Goal: Task Accomplishment & Management: Use online tool/utility

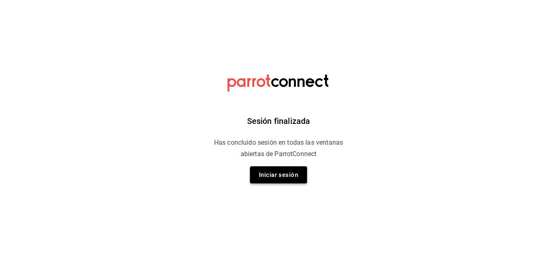
click at [293, 175] on button "Iniciar sesión" at bounding box center [278, 174] width 57 height 17
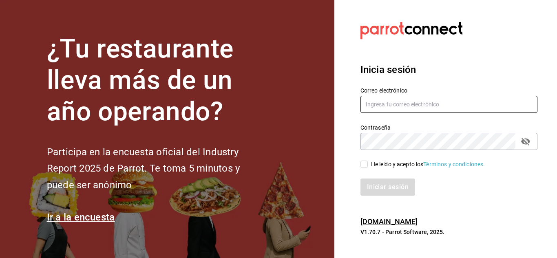
type input "esteban.santos@grupocosteno.com"
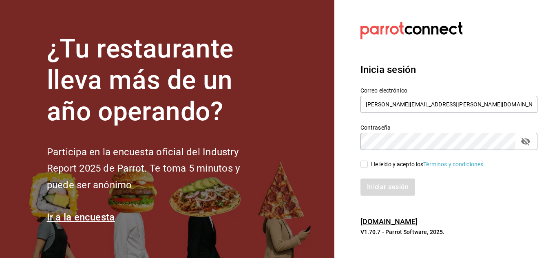
click at [365, 167] on input "He leído y acepto los Términos y condiciones." at bounding box center [364, 164] width 7 height 7
checkbox input "true"
click at [375, 183] on button "Iniciar sesión" at bounding box center [388, 187] width 55 height 17
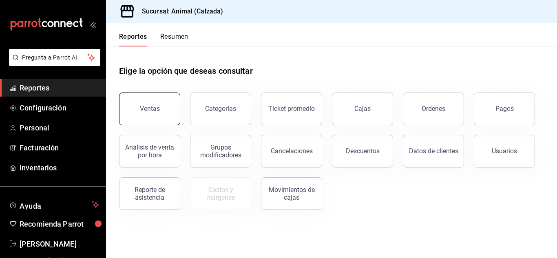
click at [168, 109] on button "Ventas" at bounding box center [149, 109] width 61 height 33
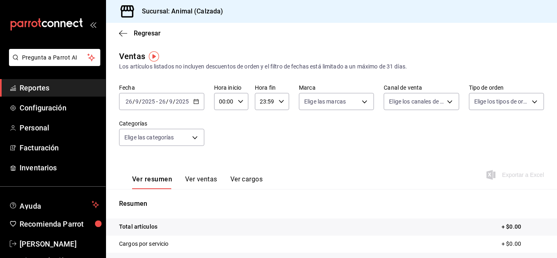
click at [195, 102] on icon "button" at bounding box center [196, 102] width 6 height 6
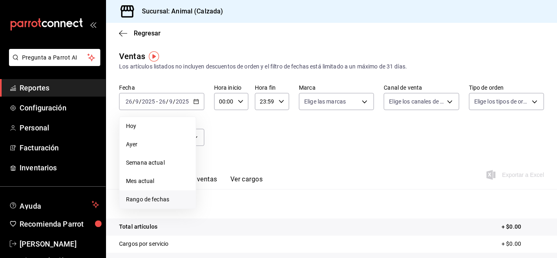
click at [153, 201] on span "Rango de fechas" at bounding box center [157, 199] width 63 height 9
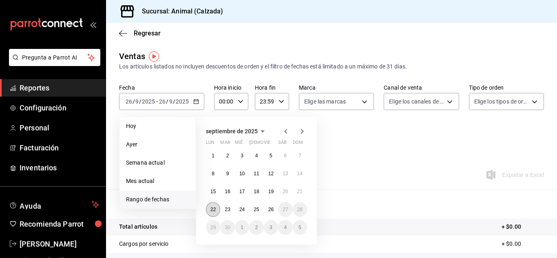
click at [213, 208] on abbr "22" at bounding box center [213, 210] width 5 height 6
click at [271, 210] on abbr "26" at bounding box center [270, 210] width 5 height 6
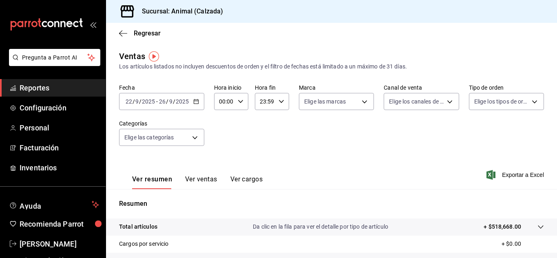
click at [239, 101] on icon "button" at bounding box center [241, 102] width 6 height 6
click at [220, 119] on span "05" at bounding box center [222, 117] width 4 height 7
type input "05:00"
click at [284, 98] on div at bounding box center [278, 129] width 557 height 258
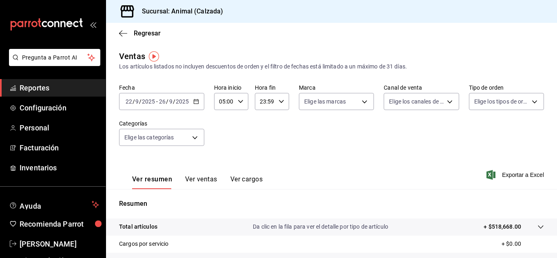
click at [284, 98] on div "23:59 Hora fin" at bounding box center [272, 101] width 34 height 17
click at [262, 151] on span "05" at bounding box center [262, 154] width 4 height 7
click at [280, 124] on span "00" at bounding box center [279, 122] width 4 height 7
type input "05:00"
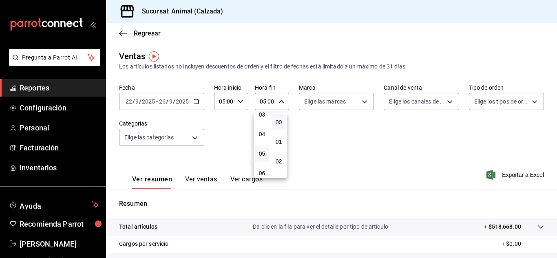
click at [364, 102] on div at bounding box center [278, 129] width 557 height 258
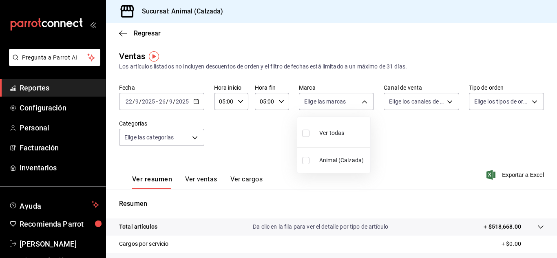
click at [364, 102] on body "Pregunta a Parrot AI Reportes Configuración Personal Facturación Inventarios Ay…" at bounding box center [278, 129] width 557 height 258
click at [330, 131] on span "Ver todas" at bounding box center [331, 133] width 25 height 9
type input "e26472f3-9262-489d-bcba-4c6b034529c7"
checkbox input "true"
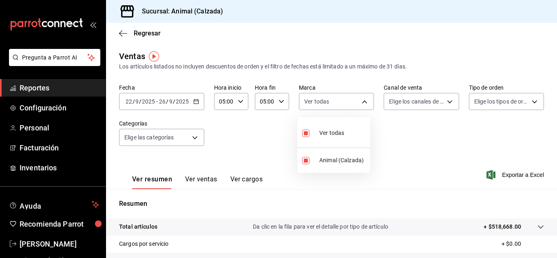
click at [446, 100] on div at bounding box center [278, 129] width 557 height 258
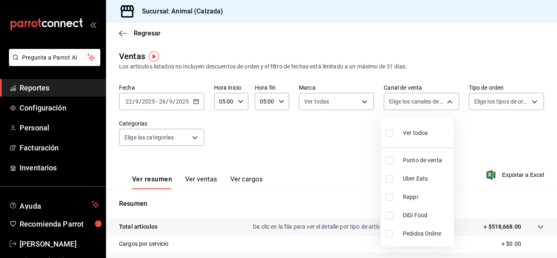
click at [446, 100] on body "Pregunta a Parrot AI Reportes Configuración Personal Facturación Inventarios Ay…" at bounding box center [278, 129] width 557 height 258
click at [423, 129] on span "Ver todos" at bounding box center [415, 133] width 25 height 9
type input "PARROT,UBER_EATS,RAPPI,DIDI_FOOD,ONLINE"
checkbox input "true"
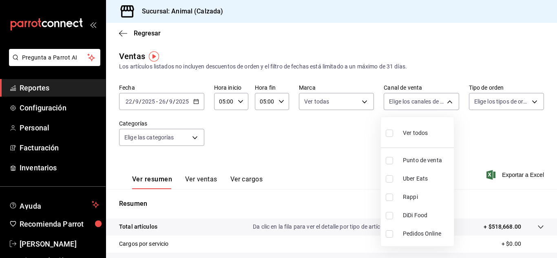
checkbox input "true"
click at [528, 99] on div at bounding box center [278, 129] width 557 height 258
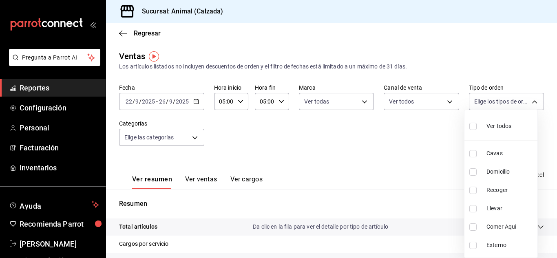
click at [528, 99] on body "Pregunta a Parrot AI Reportes Configuración Personal Facturación Inventarios Ay…" at bounding box center [278, 129] width 557 height 258
click at [504, 122] on span "Ver todos" at bounding box center [499, 126] width 25 height 9
type input "588630d3-b511-4bba-a729-32472510037f,54b7ae00-ca47-4ec1-b7ff-55842c0a2b62,92293…"
checkbox input "true"
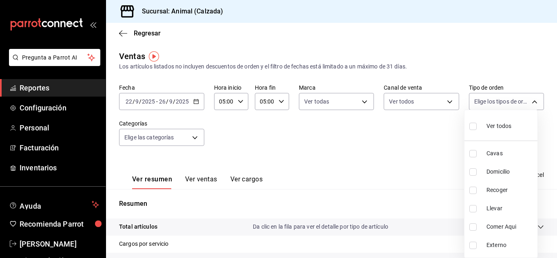
checkbox input "true"
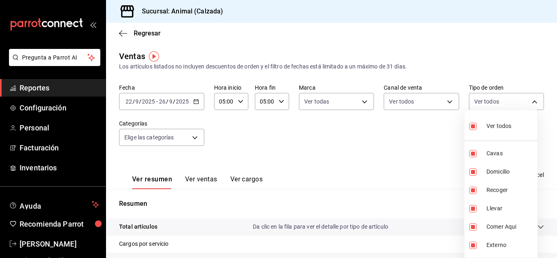
click at [195, 136] on div at bounding box center [278, 129] width 557 height 258
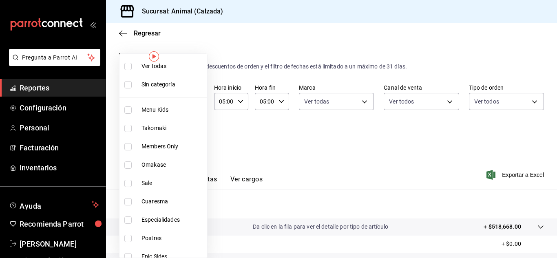
click at [195, 136] on body "Pregunta a Parrot AI Reportes Configuración Personal Facturación Inventarios Ay…" at bounding box center [278, 129] width 557 height 258
click at [176, 66] on span "Ver todas" at bounding box center [173, 66] width 62 height 9
type input "577524a9-a437-43f3-84d2-cf2e6968635f,5d35a5f4-3063-4397-a550-a8f4eca83956,9bcdf…"
checkbox input "true"
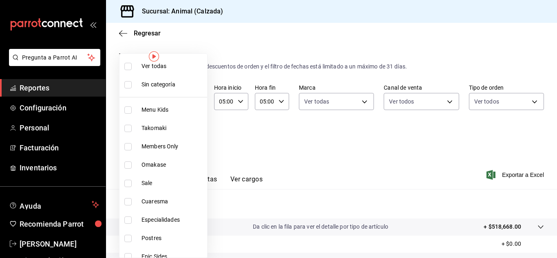
checkbox input "true"
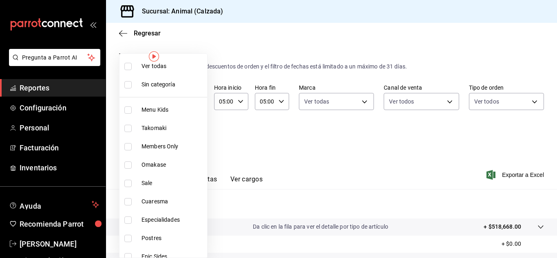
checkbox input "true"
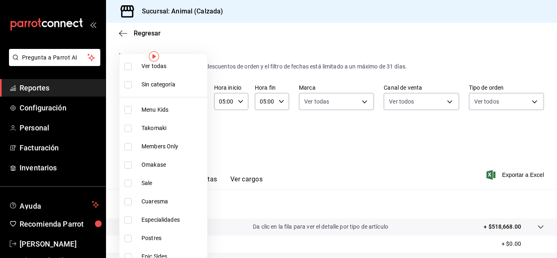
checkbox input "true"
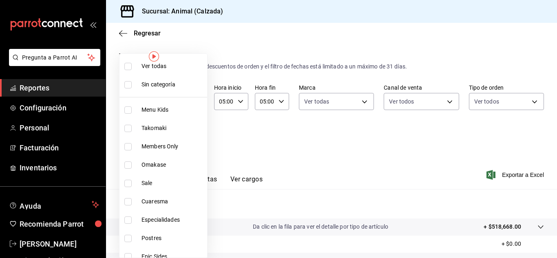
checkbox input "true"
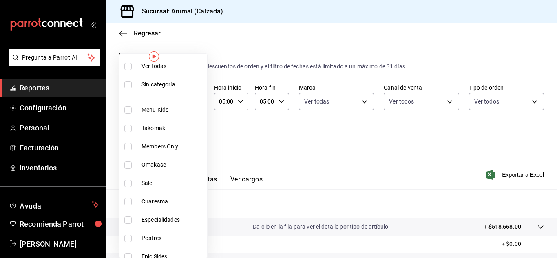
checkbox input "true"
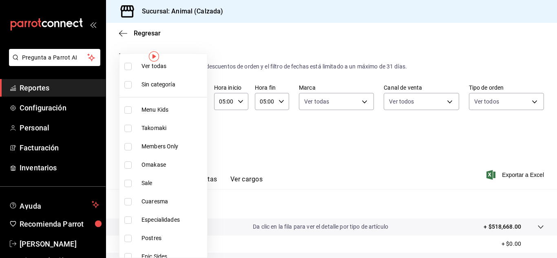
checkbox input "true"
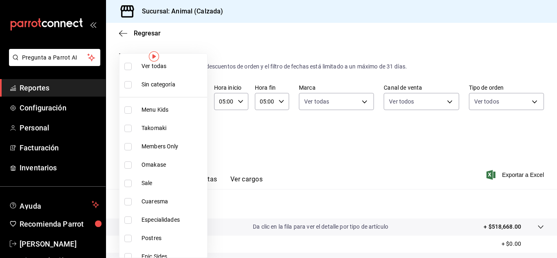
checkbox input "true"
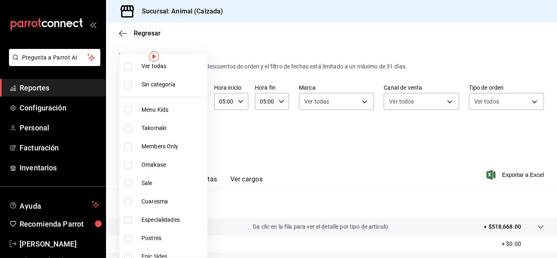
checkbox input "true"
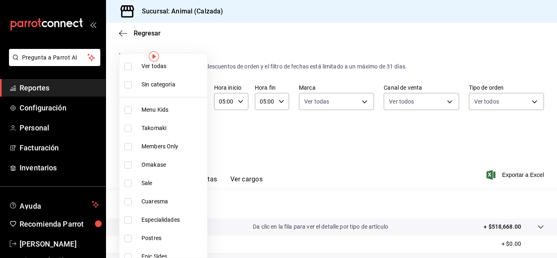
checkbox input "true"
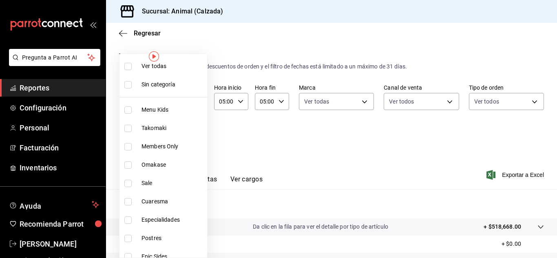
checkbox input "true"
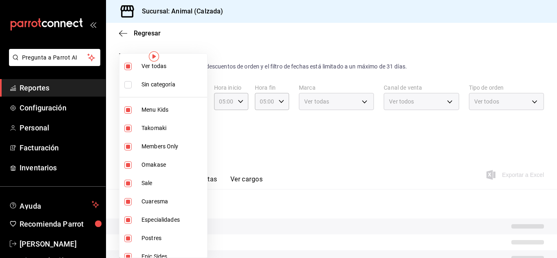
click at [301, 143] on div at bounding box center [278, 129] width 557 height 258
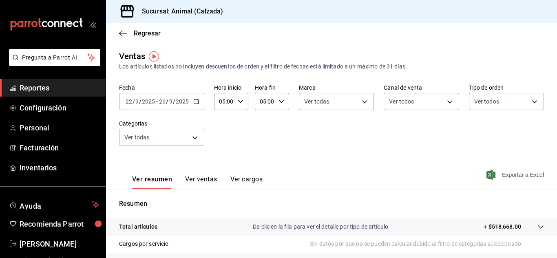
click at [516, 170] on span "Exportar a Excel" at bounding box center [516, 175] width 56 height 10
